Goal: Check status: Check status

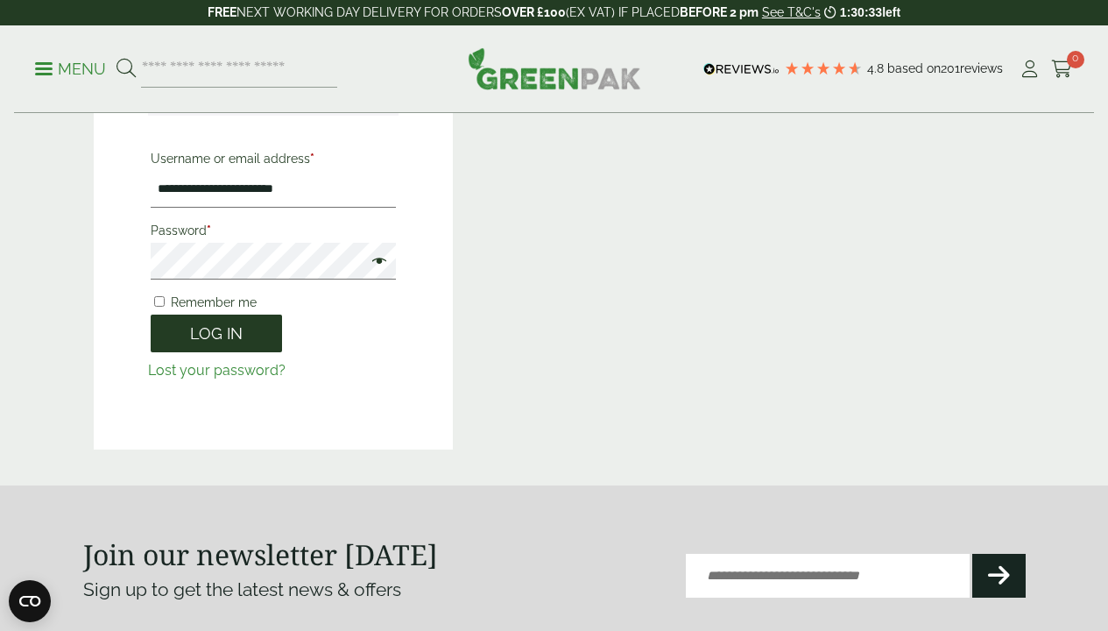
click at [218, 332] on button "Log in" at bounding box center [216, 333] width 131 height 38
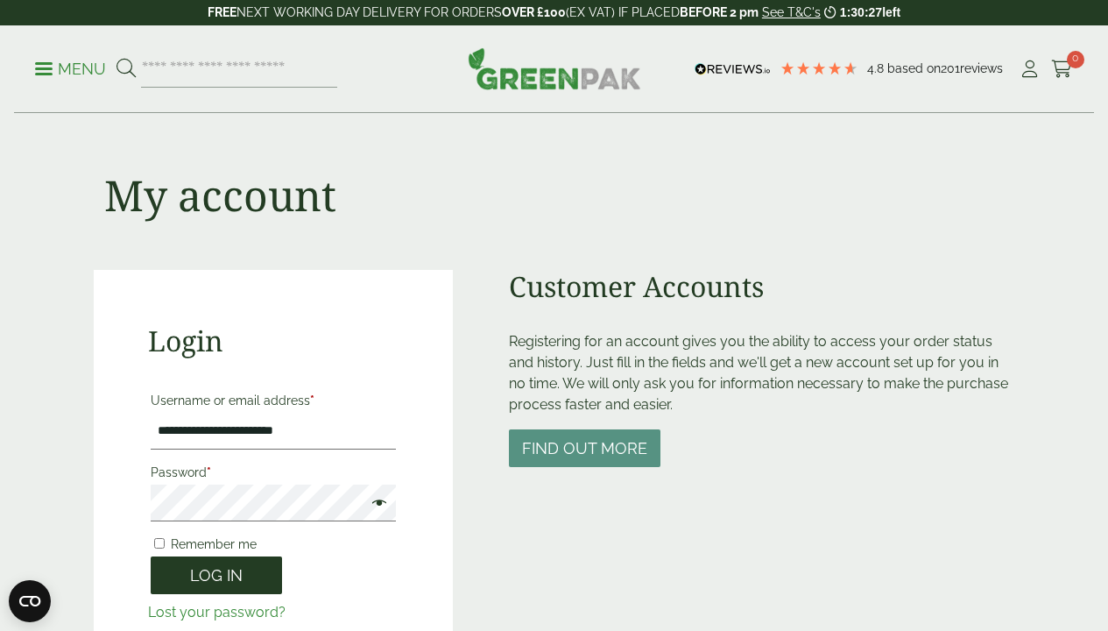
click at [231, 569] on button "Log in" at bounding box center [216, 575] width 131 height 38
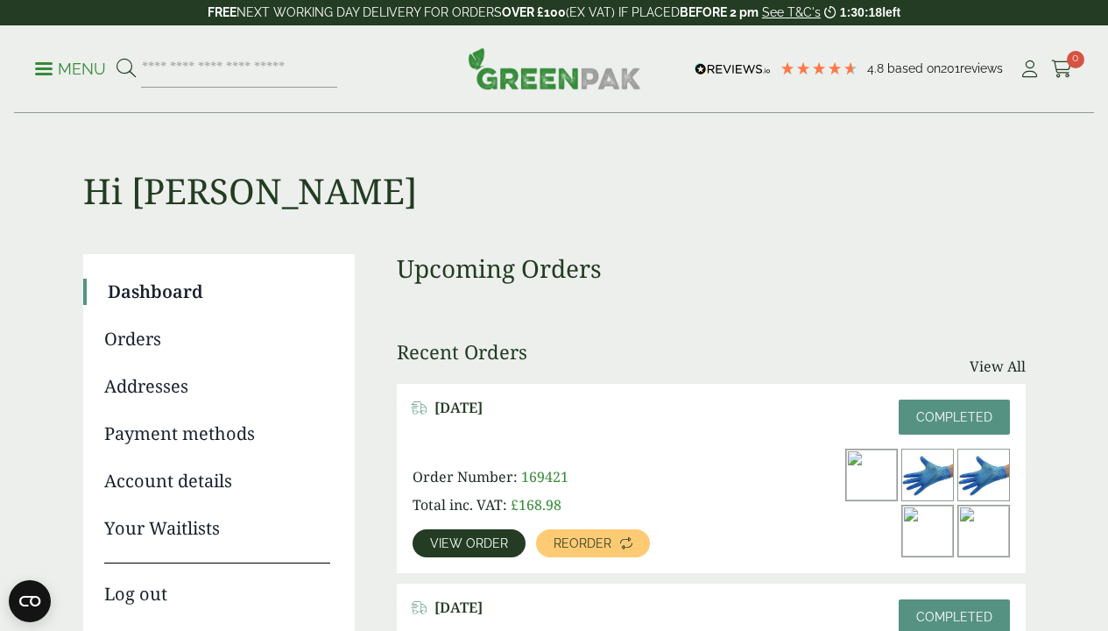
click at [480, 541] on span "View order" at bounding box center [469, 543] width 78 height 12
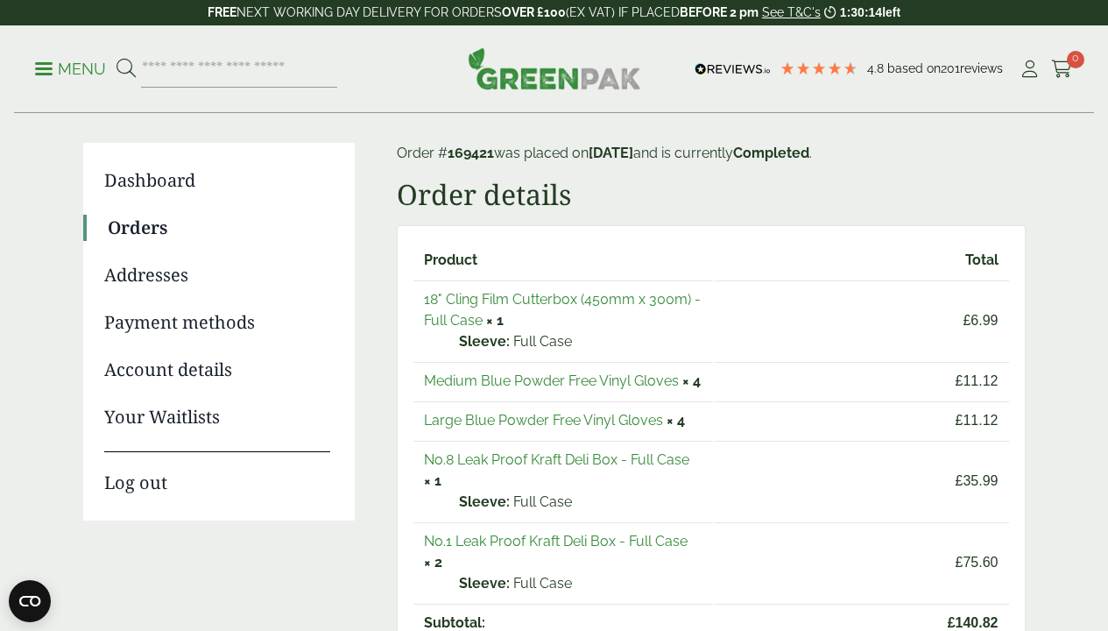
scroll to position [111, 0]
click at [567, 380] on link "Medium Blue Powder Free Vinyl Gloves" at bounding box center [551, 380] width 255 height 17
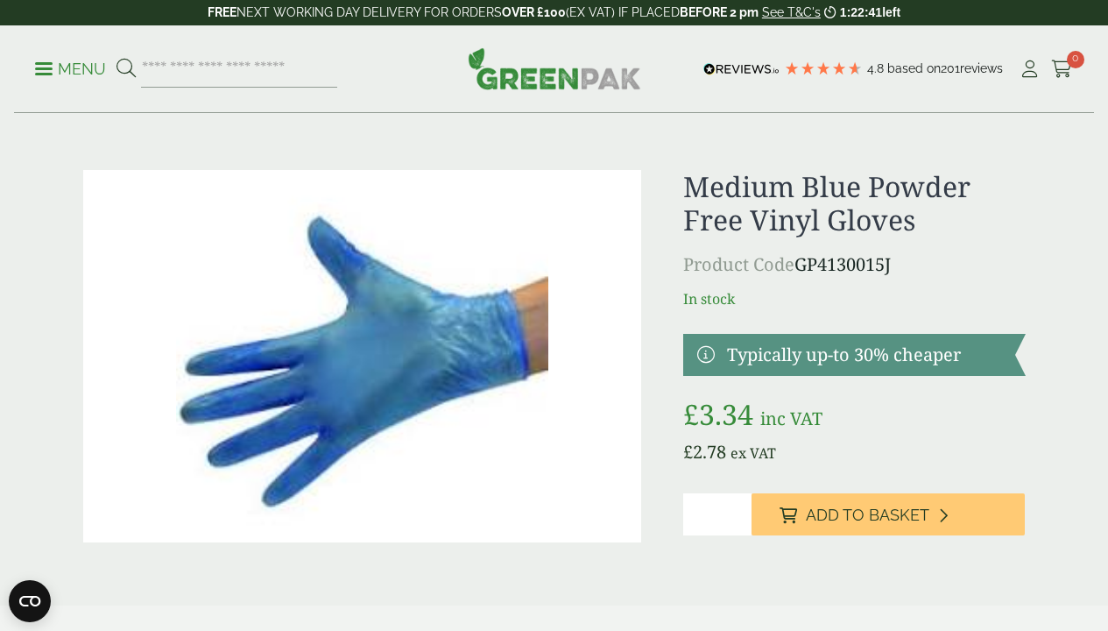
click at [803, 212] on h1 "Medium Blue Powder Free Vinyl Gloves" at bounding box center [854, 203] width 343 height 67
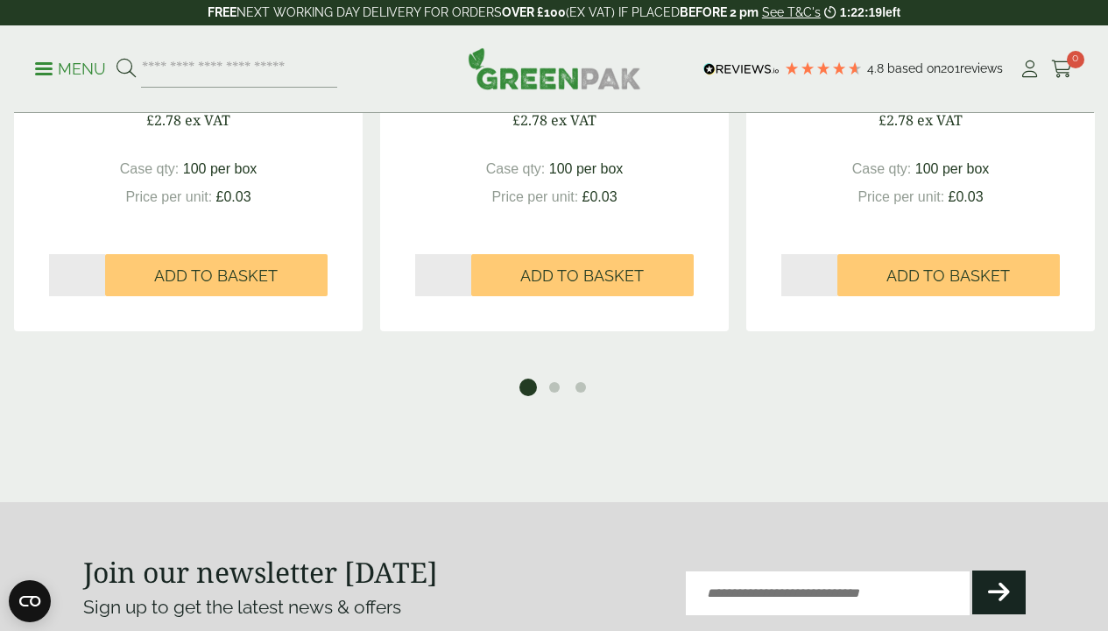
scroll to position [1366, 0]
click at [559, 381] on button "2" at bounding box center [555, 387] width 18 height 18
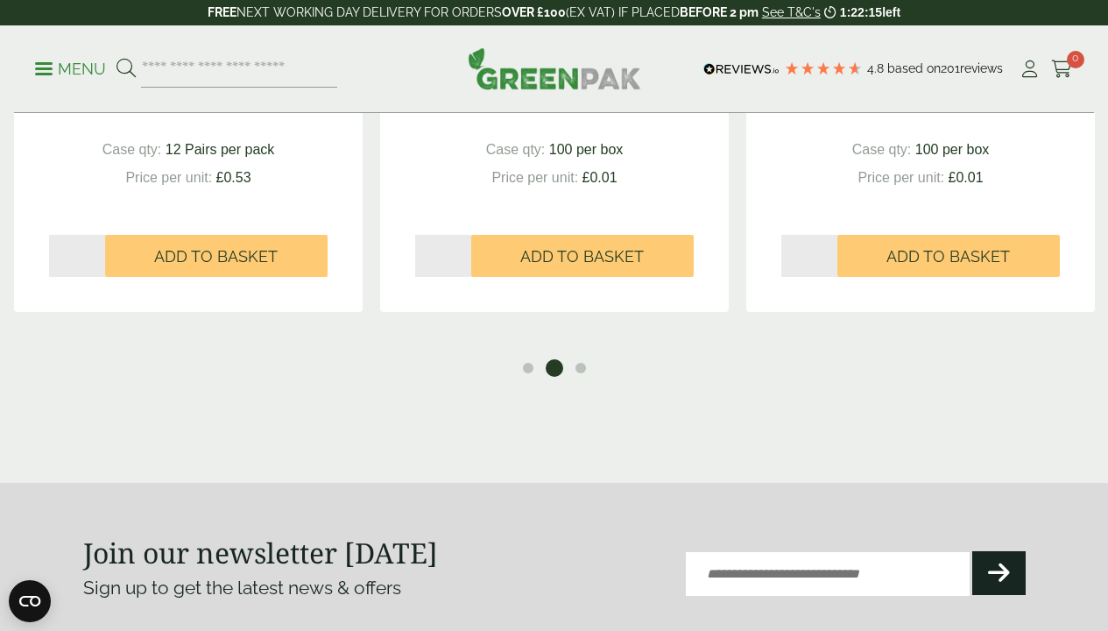
scroll to position [1455, 0]
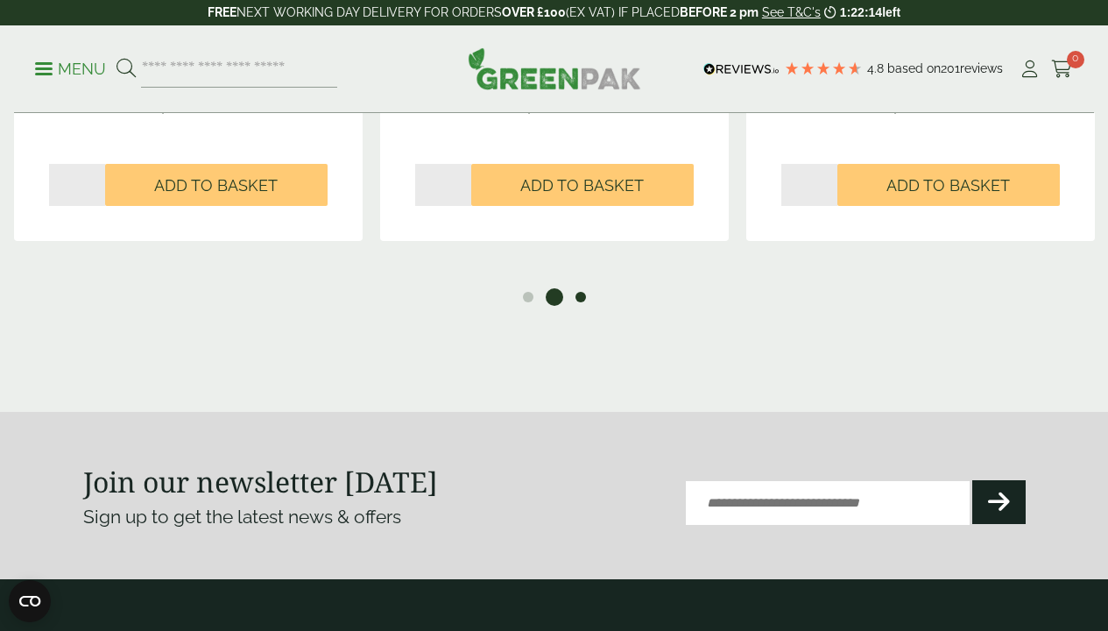
click at [581, 288] on button "3" at bounding box center [581, 297] width 18 height 18
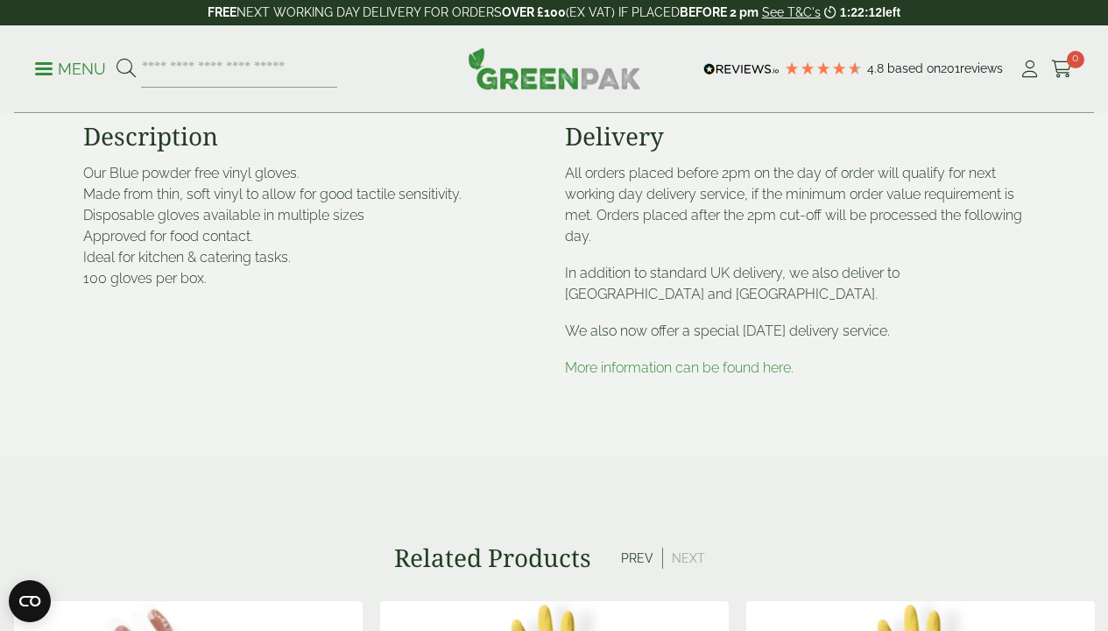
scroll to position [428, 0]
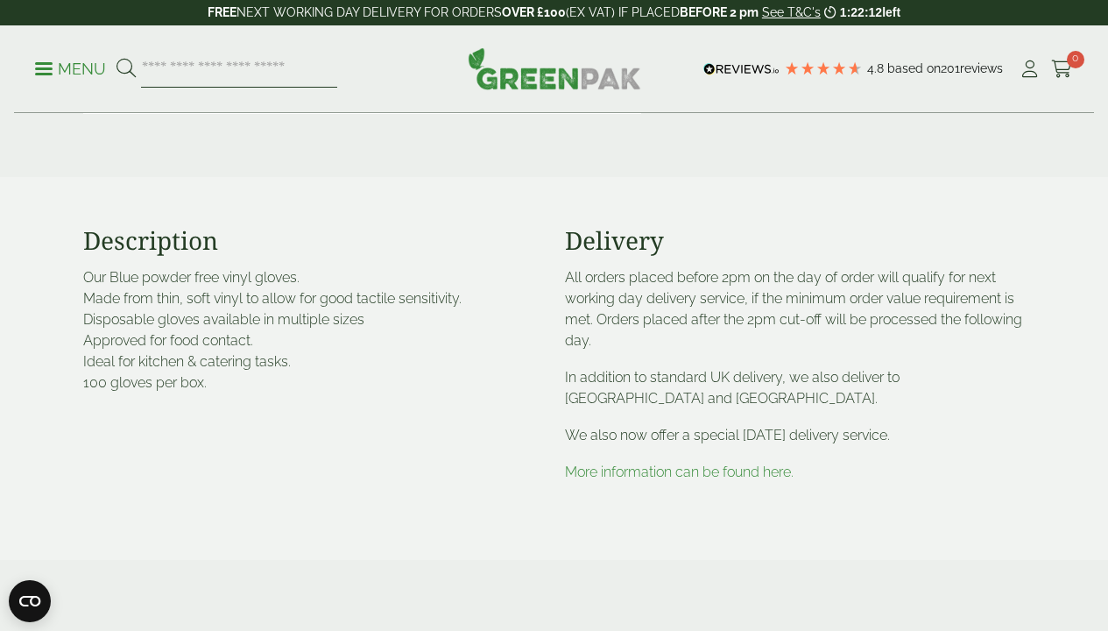
click at [301, 67] on input "search" at bounding box center [239, 69] width 196 height 37
type input "******"
click at [125, 68] on button at bounding box center [126, 69] width 19 height 23
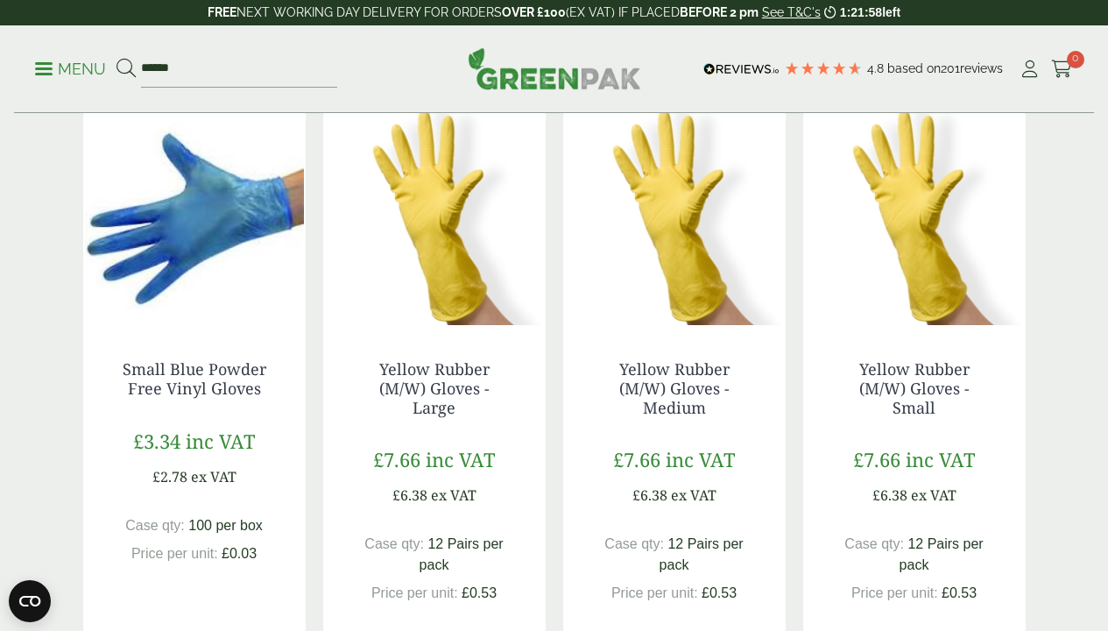
scroll to position [131, 0]
